Goal: Task Accomplishment & Management: Manage account settings

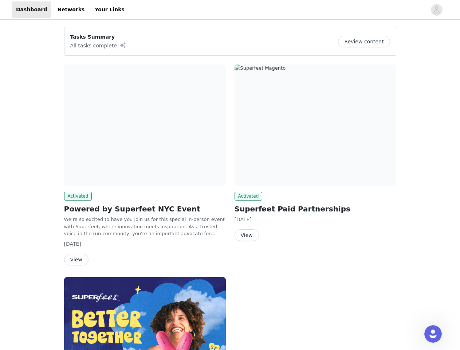
click at [230, 175] on div "Activated Superfeet Paid Partnerships [DATE] View" at bounding box center [315, 154] width 170 height 188
click at [230, 10] on div at bounding box center [277, 9] width 297 height 16
click at [437, 10] on icon "avatar" at bounding box center [436, 10] width 7 height 12
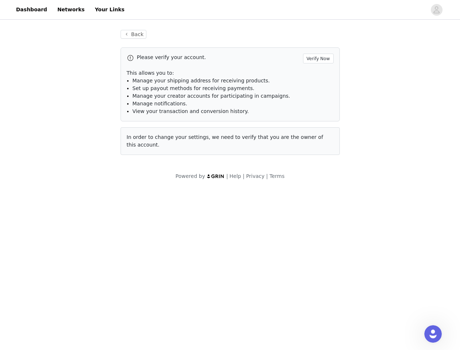
click at [367, 42] on div "Back Please verify your account. Verify Now This allows you to: Manage your shi…" at bounding box center [230, 104] width 460 height 167
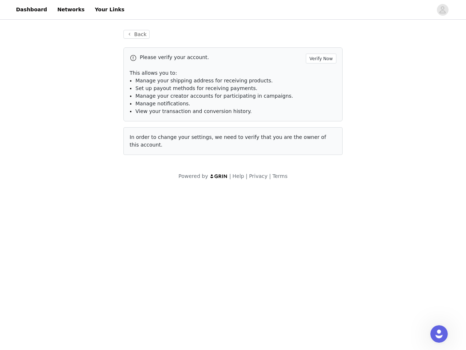
click at [145, 125] on div "Please verify your account. Verify Now This allows you to: Manage your shipping…" at bounding box center [232, 100] width 219 height 107
click at [77, 196] on body "Dashboard Networks Your Links Back Please verify your account. Verify Now This …" at bounding box center [233, 175] width 466 height 350
click at [76, 259] on body "Dashboard Networks Your Links Back Please verify your account. Verify Now This …" at bounding box center [233, 175] width 466 height 350
click at [315, 125] on div "Please verify your account. Verify Now This allows you to: Manage your shipping…" at bounding box center [232, 100] width 219 height 107
click at [247, 196] on body "Dashboard Networks Your Links Back Please verify your account. Verify Now This …" at bounding box center [233, 175] width 466 height 350
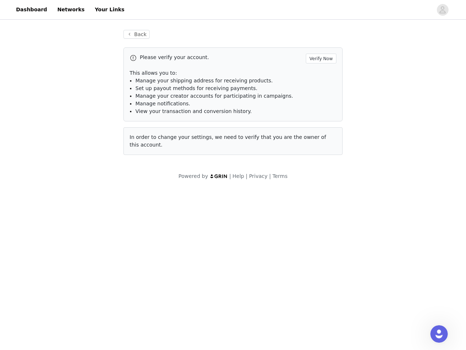
click at [246, 235] on body "Dashboard Networks Your Links Back Please verify your account. Verify Now This …" at bounding box center [233, 175] width 466 height 350
